Goal: Task Accomplishment & Management: Use online tool/utility

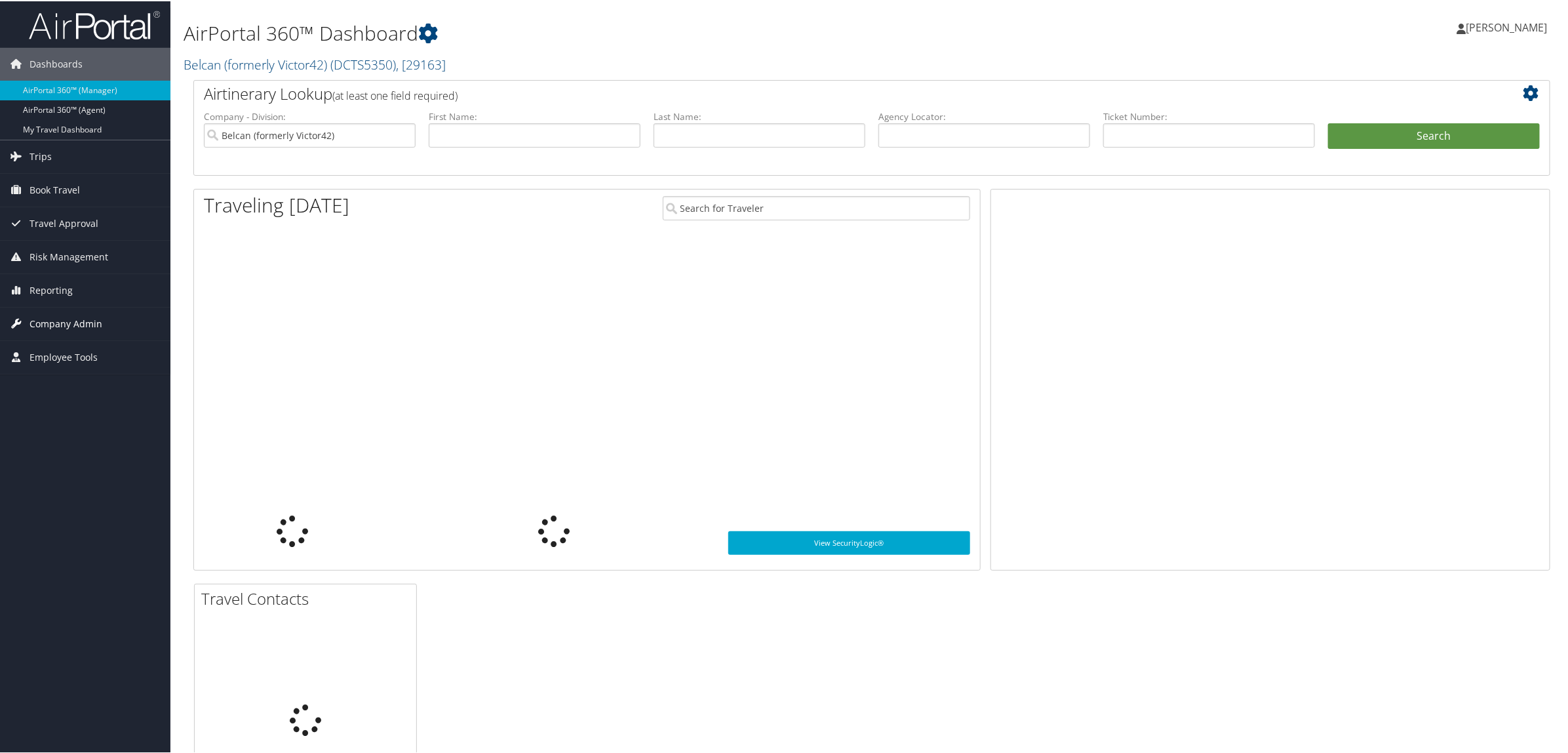
drag, startPoint x: 62, startPoint y: 294, endPoint x: 76, endPoint y: 341, distance: 49.0
click at [62, 294] on span "Reporting" at bounding box center [51, 289] width 44 height 33
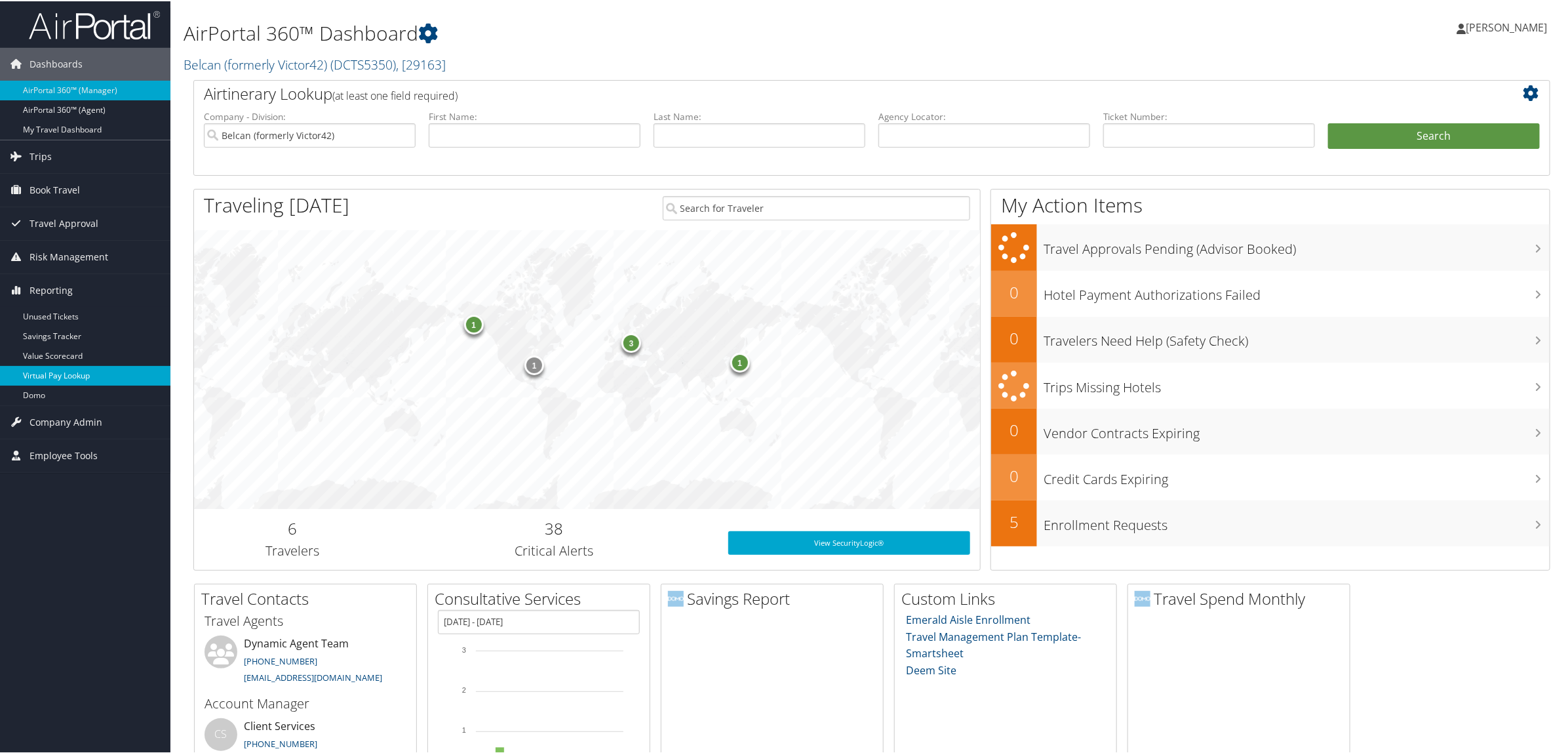
click at [93, 375] on link "Virtual Pay Lookup" at bounding box center [85, 375] width 170 height 20
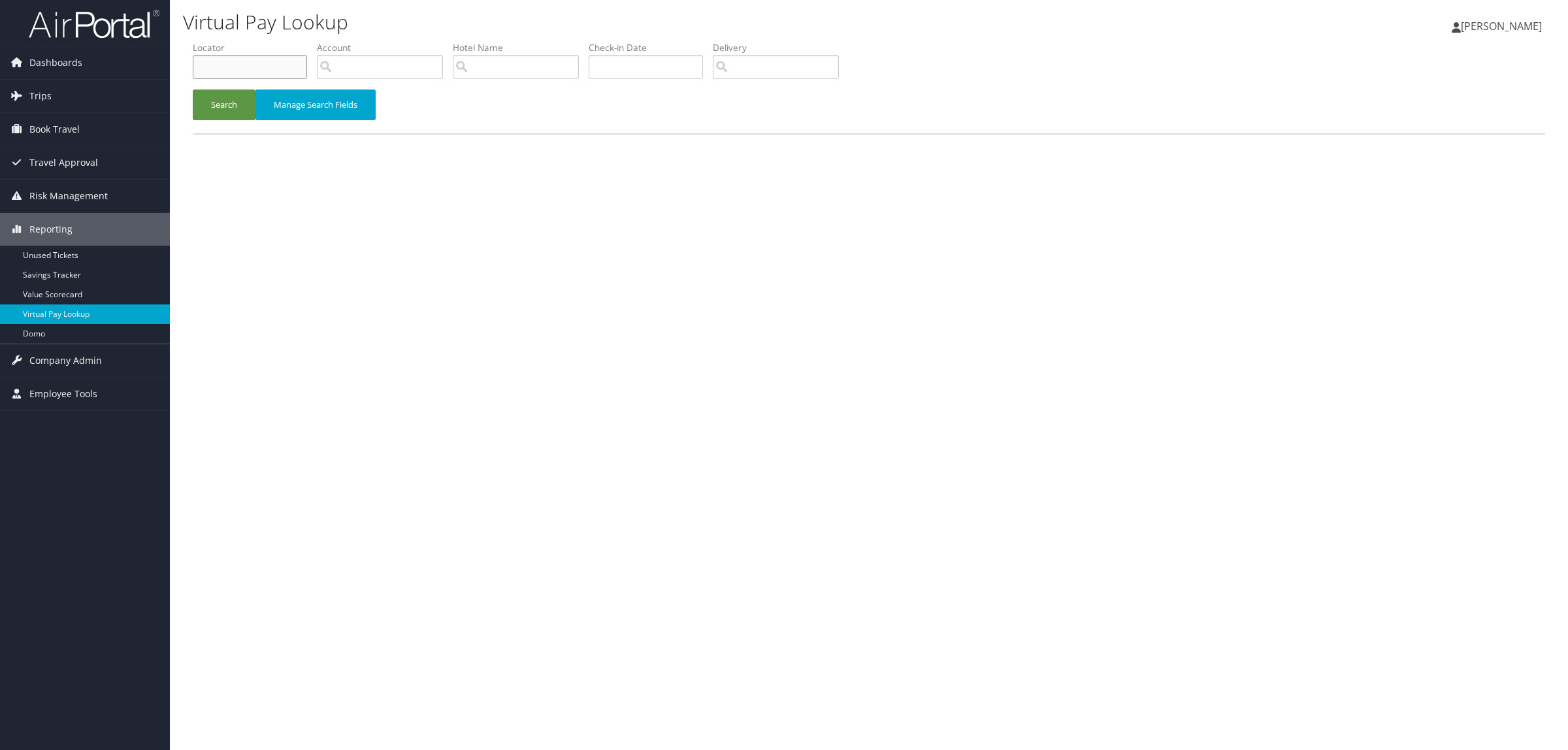
click at [289, 70] on input "text" at bounding box center [250, 67] width 114 height 24
paste input "D6N01G"
type input "D6N01G"
click at [227, 99] on button "Search" at bounding box center [224, 105] width 63 height 31
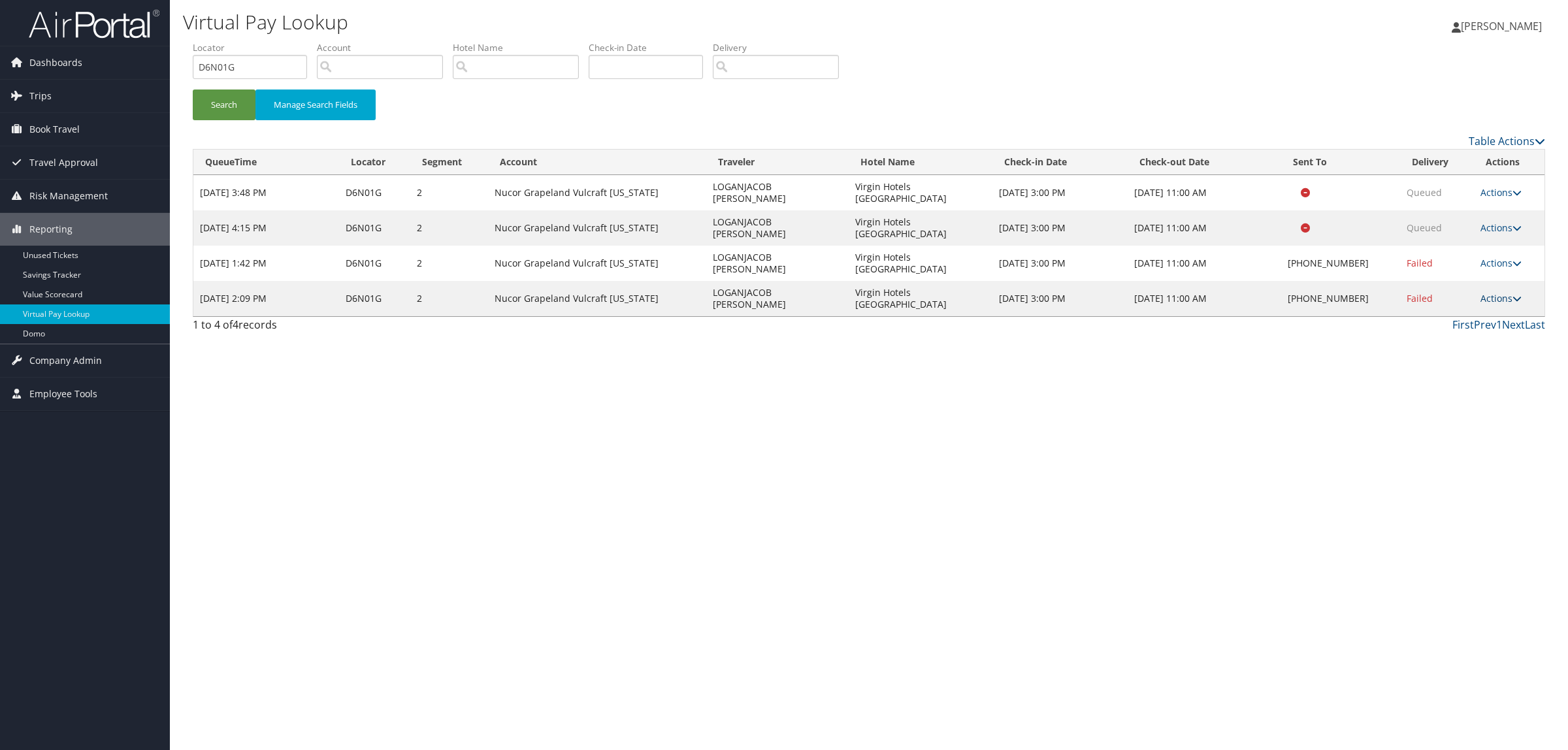
click at [1494, 292] on link "Actions" at bounding box center [1501, 298] width 41 height 13
click at [1476, 304] on link "Logs" at bounding box center [1462, 298] width 111 height 23
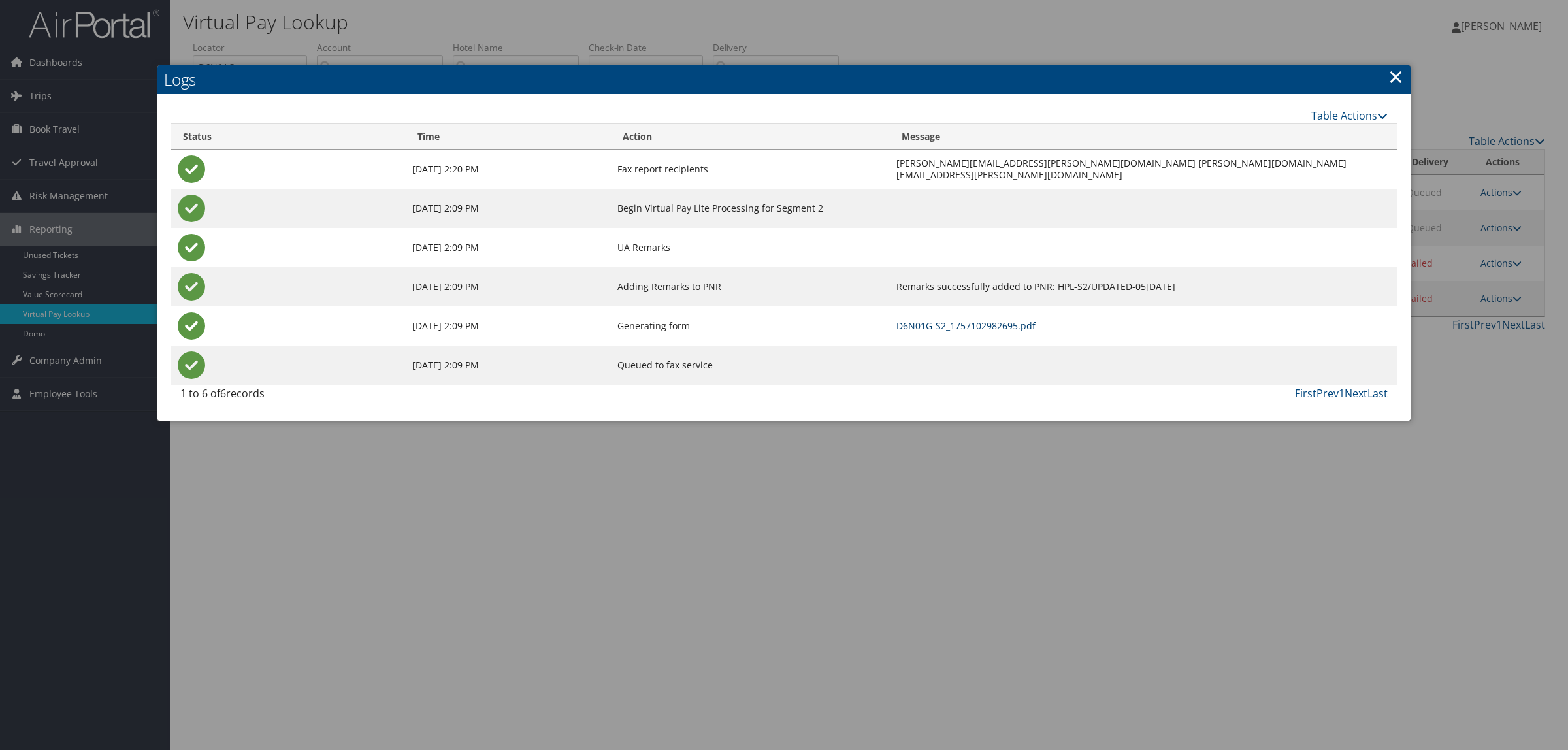
click at [896, 329] on link "D6N01G-S2_1757102982695.pdf" at bounding box center [966, 326] width 140 height 13
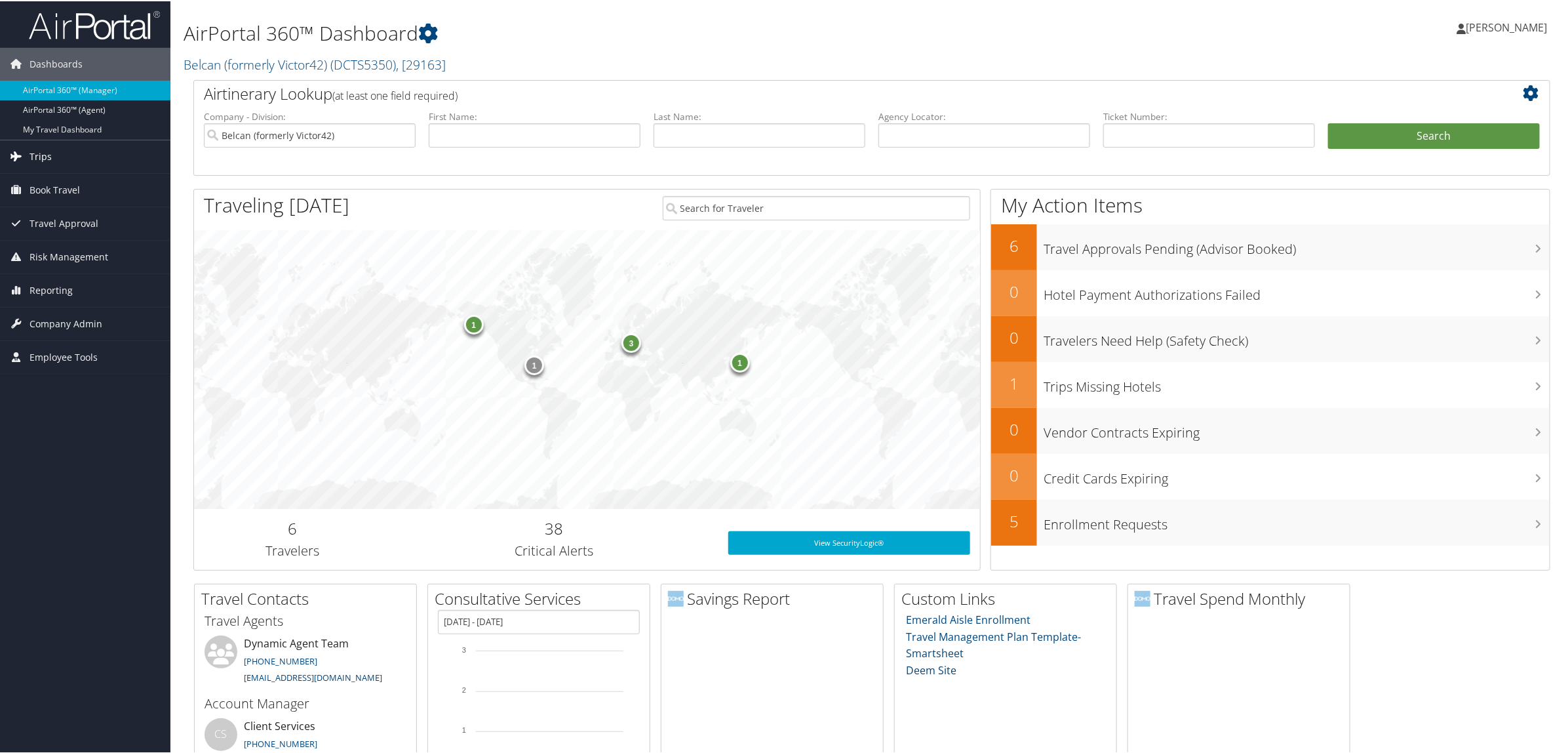
click at [75, 152] on link "Trips" at bounding box center [85, 156] width 170 height 33
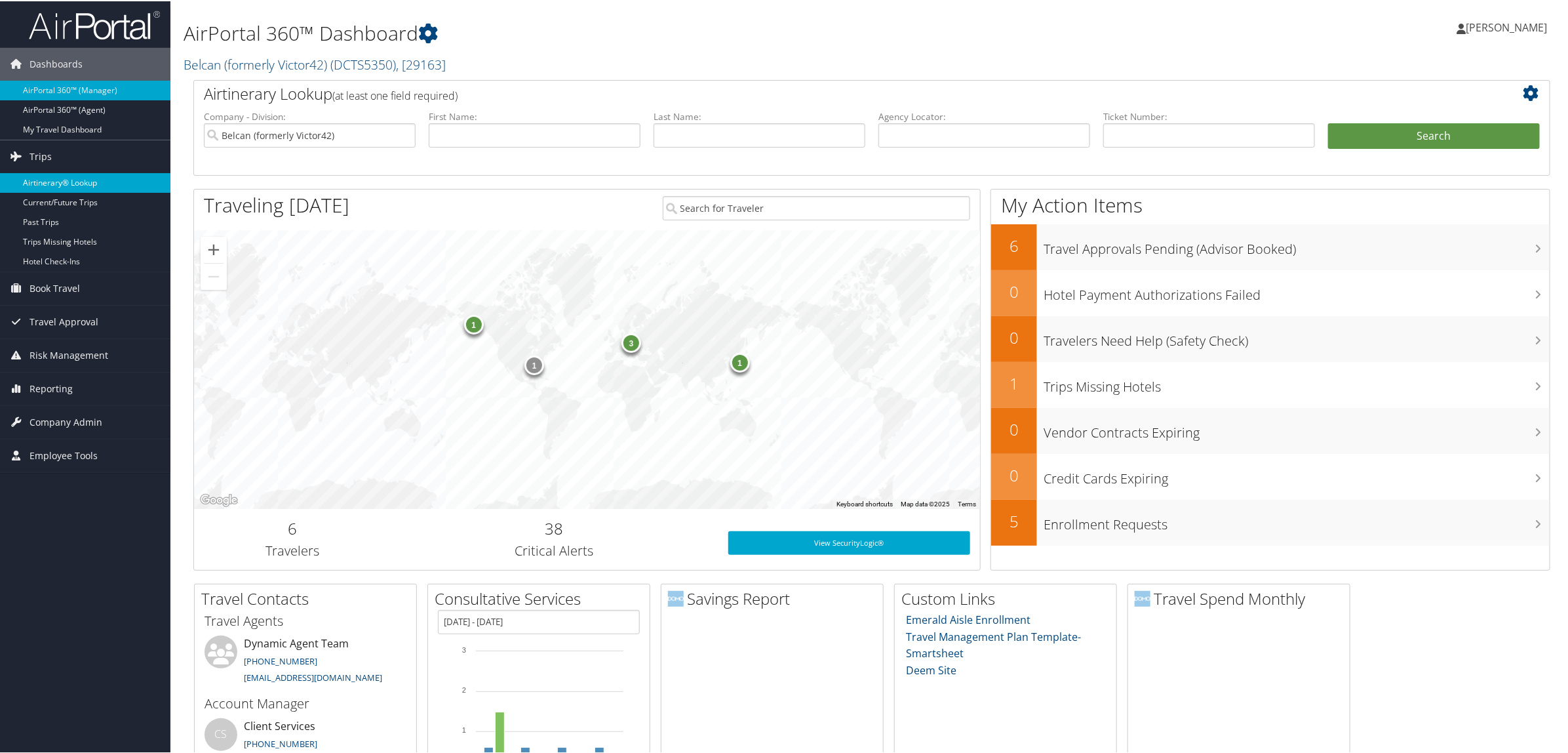
click at [63, 182] on link "Airtinerary® Lookup" at bounding box center [85, 182] width 170 height 20
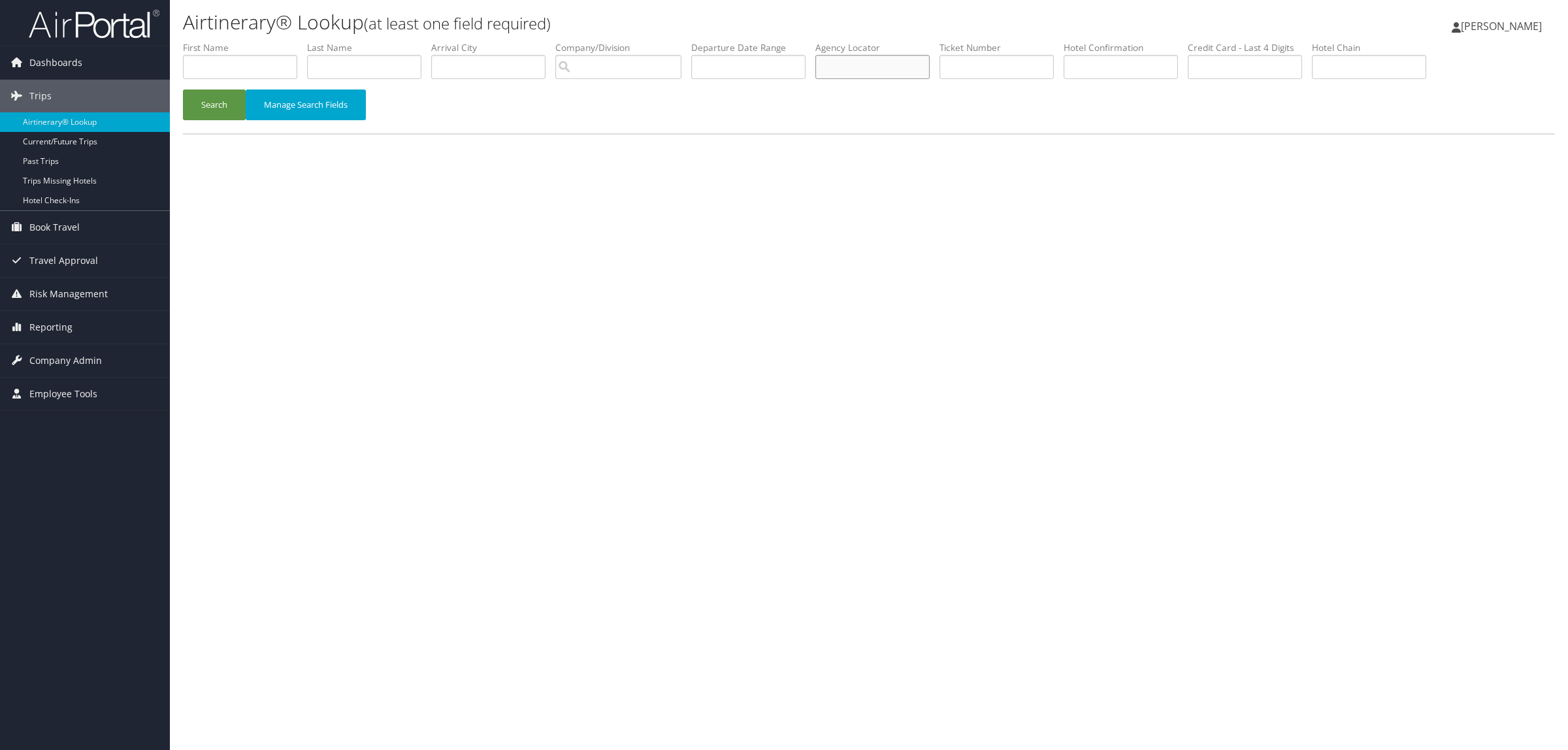
click at [919, 60] on input "text" at bounding box center [873, 67] width 114 height 24
paste input "D6N01G"
click at [219, 100] on button "Search" at bounding box center [214, 105] width 63 height 31
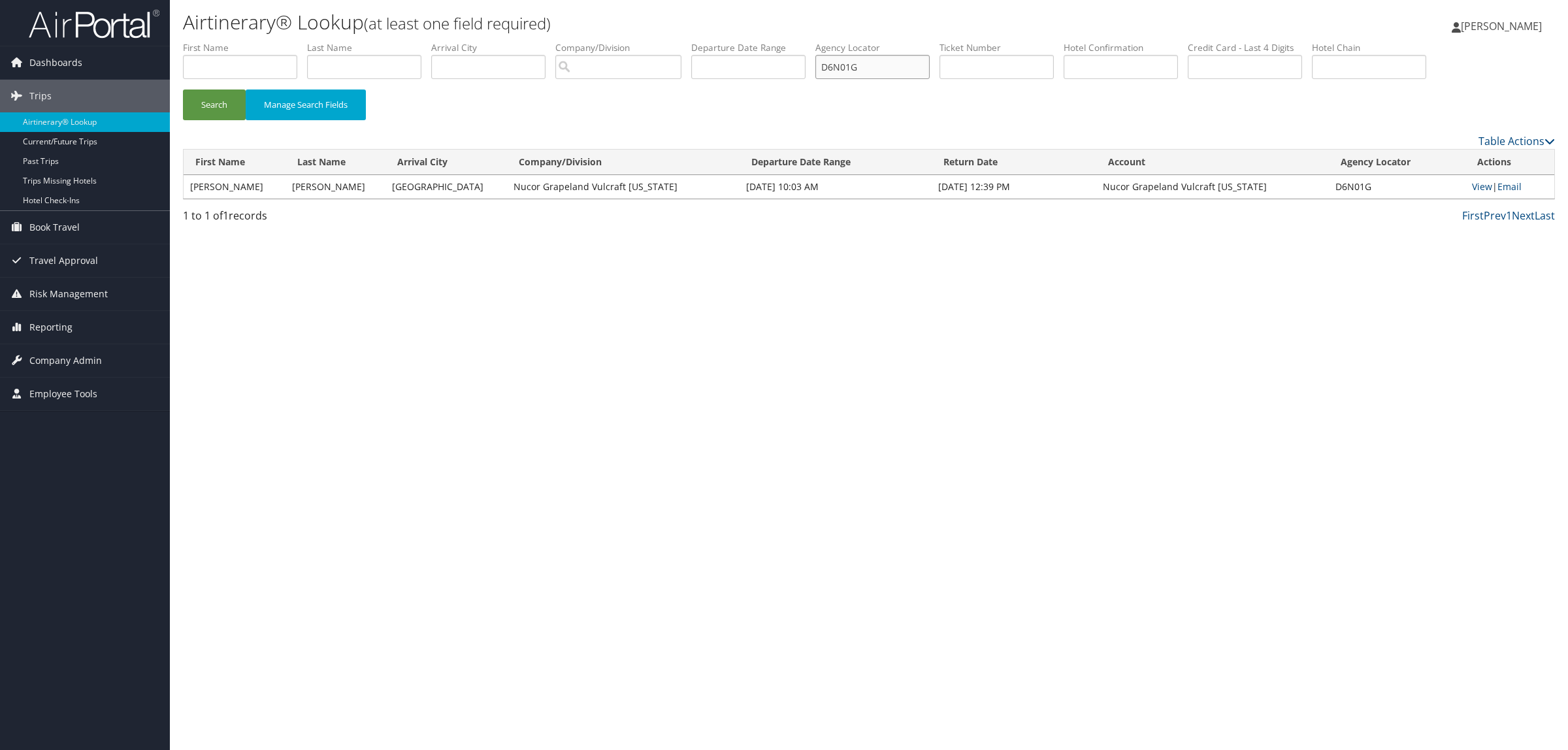
drag, startPoint x: 834, startPoint y: 70, endPoint x: 621, endPoint y: 53, distance: 213.7
click at [621, 41] on ul "First Name Last Name Departure City Arrival City Company/Division Airport/City …" at bounding box center [869, 41] width 1372 height 0
paste input "BFJ68"
type input "DBFJ68"
click at [214, 112] on button "Search" at bounding box center [214, 105] width 63 height 31
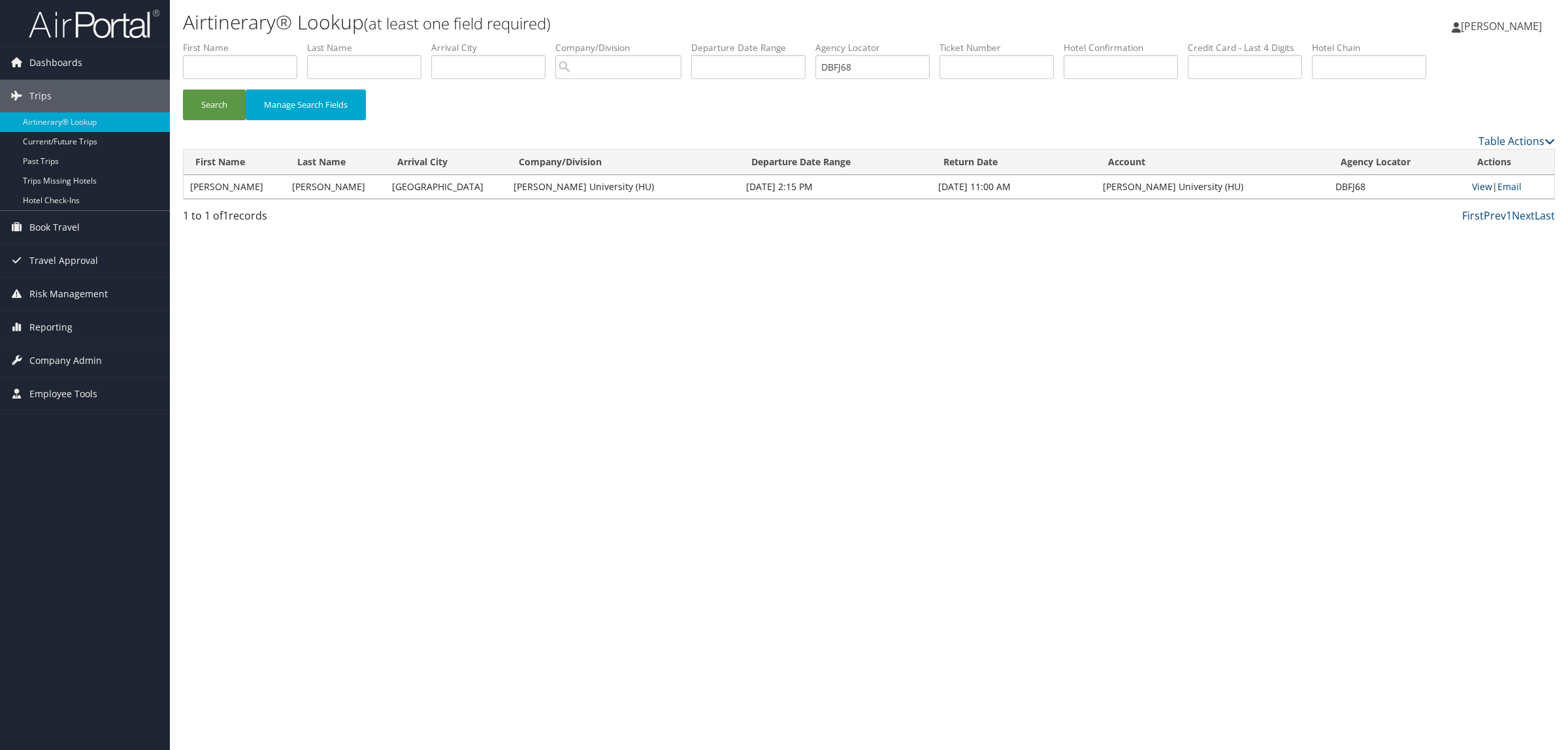
click at [1484, 183] on link "View" at bounding box center [1482, 187] width 20 height 13
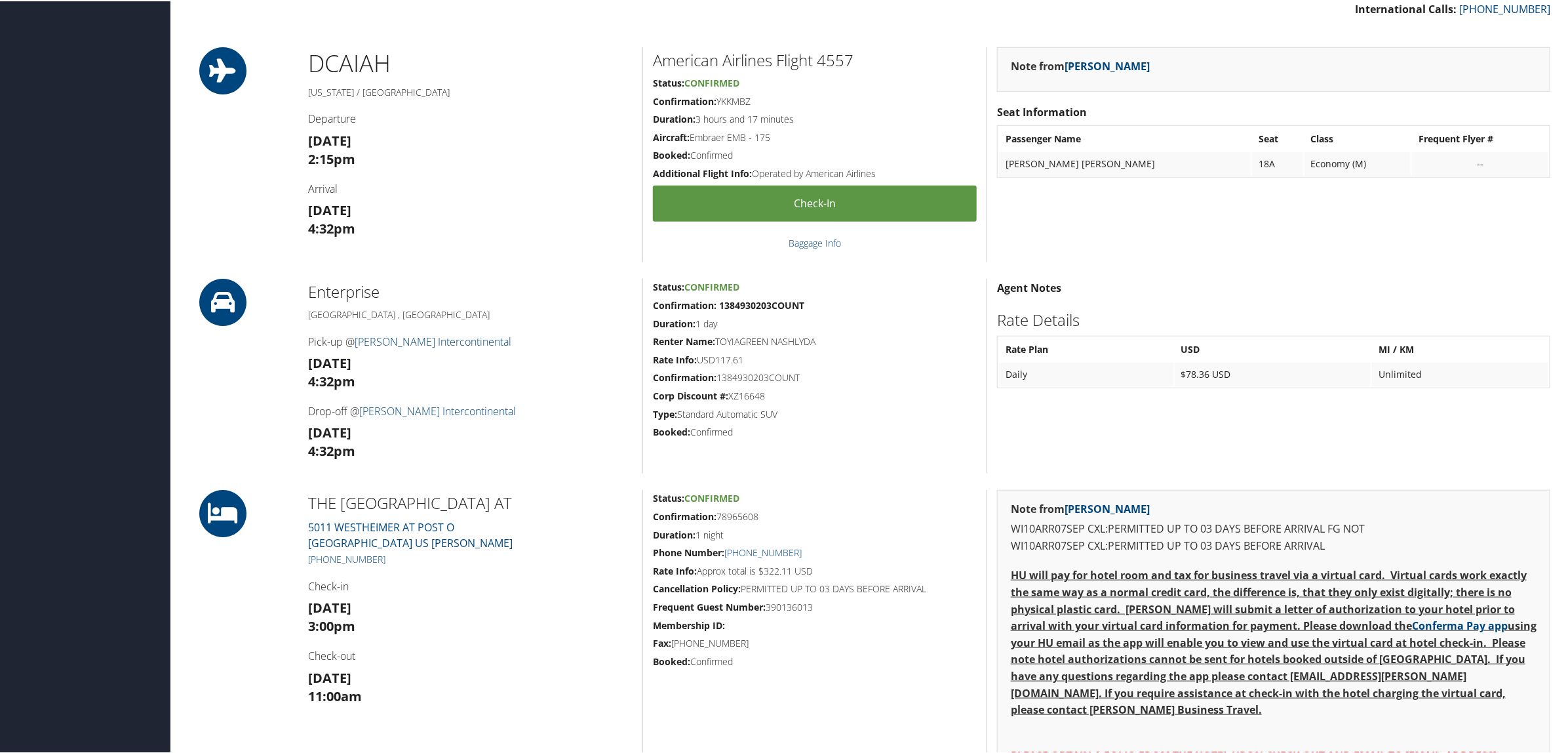
scroll to position [492, 0]
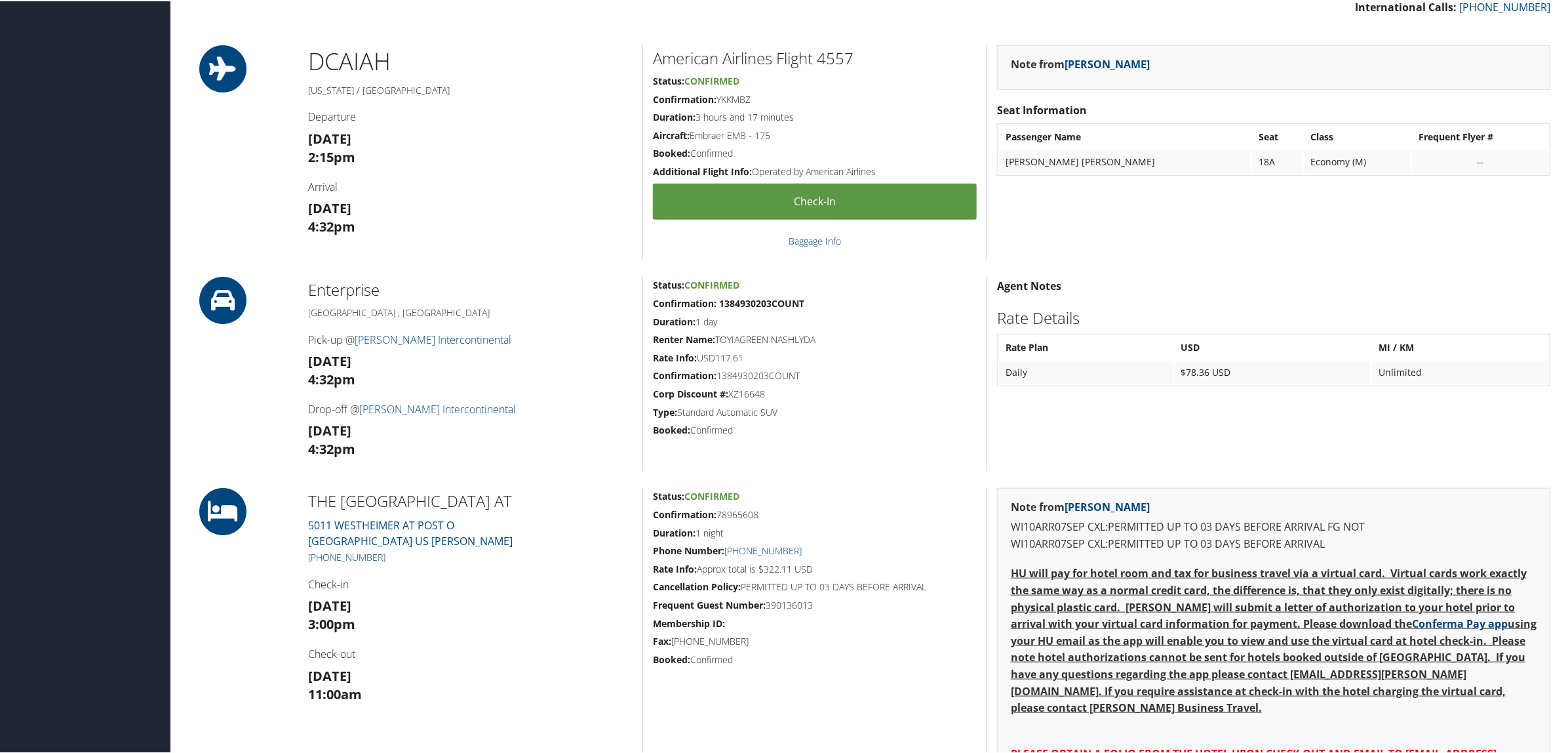
drag, startPoint x: 387, startPoint y: 557, endPoint x: 321, endPoint y: 551, distance: 66.3
click at [321, 551] on h5 "[PHONE_NUMBER]" at bounding box center [470, 556] width 325 height 13
copy link "[PHONE_NUMBER]"
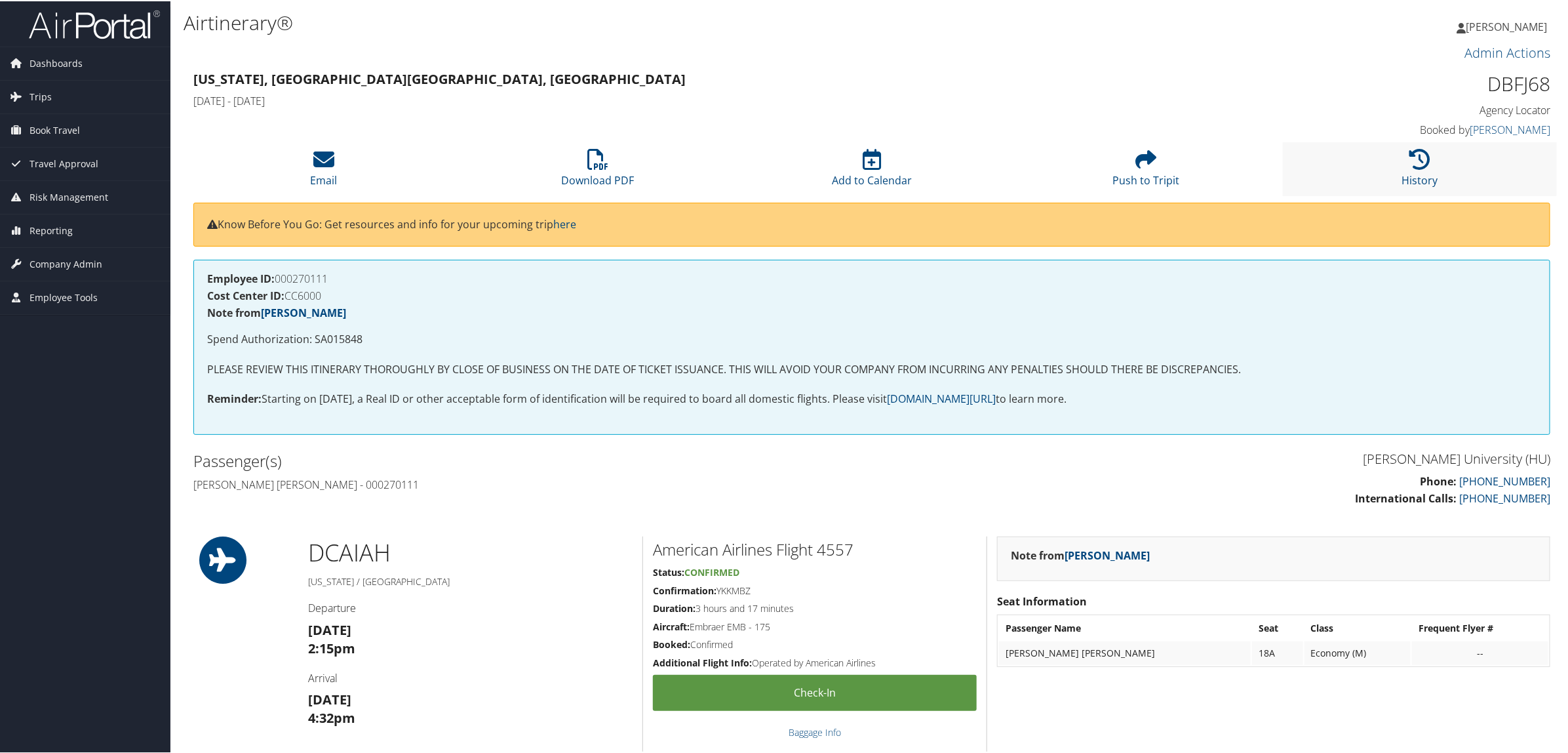
scroll to position [0, 0]
drag, startPoint x: 1486, startPoint y: 87, endPoint x: 1552, endPoint y: 85, distance: 66.0
click at [1552, 85] on div "DBFJ68 Agency Locator Agency Locator DBFJ68 Booked by [PERSON_NAME] Booked by […" at bounding box center [1388, 105] width 344 height 75
copy h1 "DBFJ68"
